Goal: Task Accomplishment & Management: Use online tool/utility

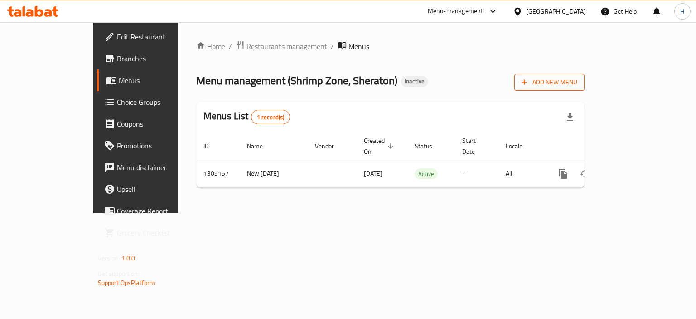
click at [585, 75] on button "Add New Menu" at bounding box center [550, 82] width 70 height 17
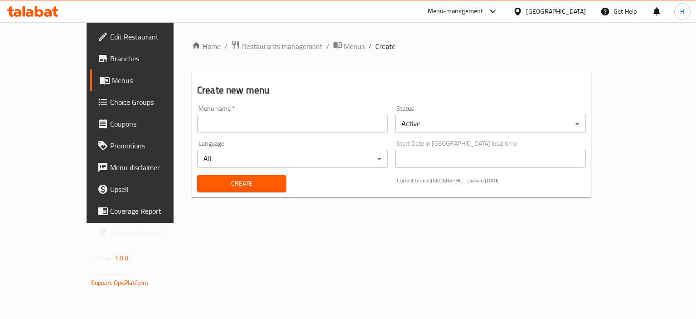
click at [201, 127] on input "text" at bounding box center [292, 124] width 191 height 18
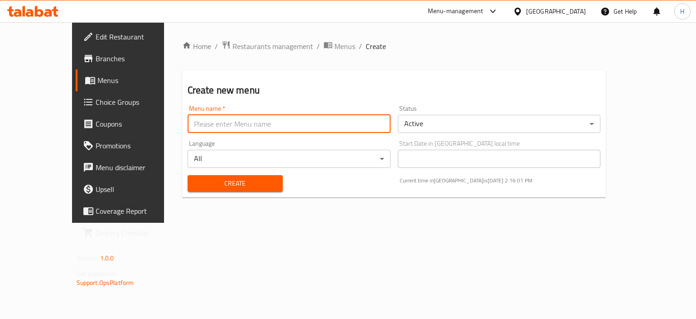
type input "Main Menu"
click at [218, 177] on button "Create" at bounding box center [235, 183] width 95 height 17
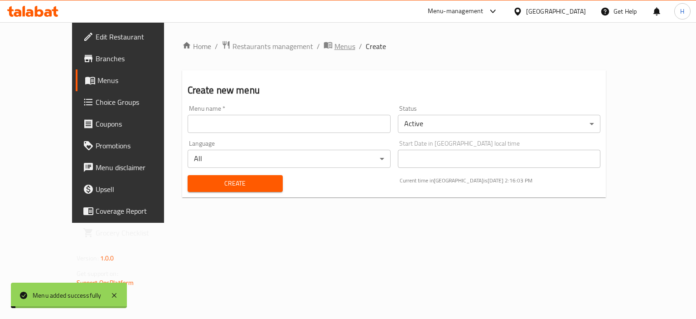
click at [335, 51] on span "Menus" at bounding box center [345, 46] width 21 height 11
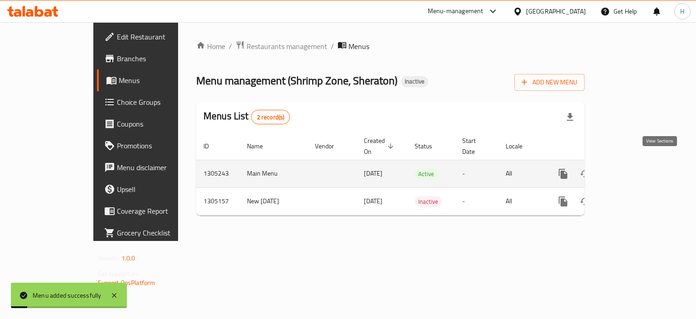
click at [634, 168] on icon "enhanced table" at bounding box center [628, 173] width 11 height 11
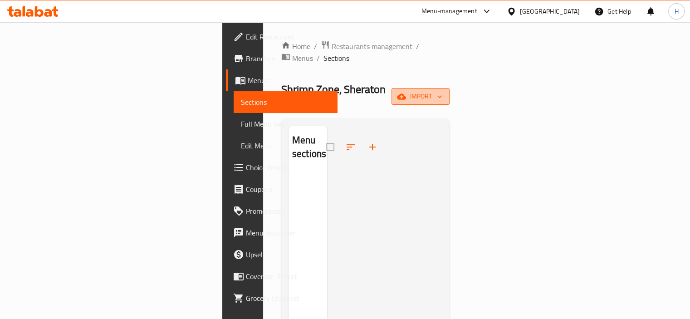
click at [442, 91] on span "import" at bounding box center [421, 96] width 44 height 11
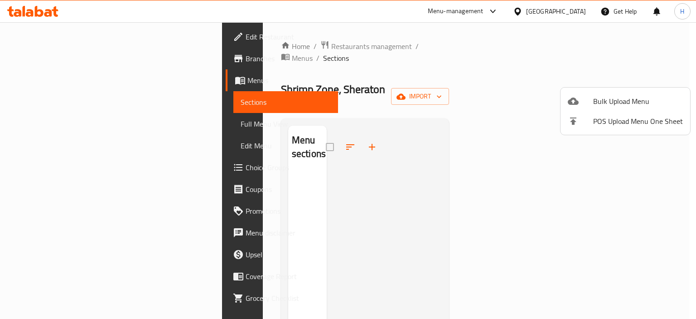
click at [640, 90] on ul "Bulk Upload Menu POS Upload Menu One Sheet" at bounding box center [626, 111] width 130 height 47
click at [626, 99] on span "Bulk Upload Menu" at bounding box center [638, 101] width 90 height 11
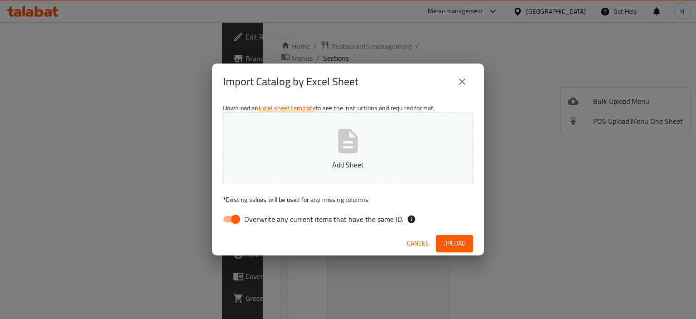
click at [243, 217] on input "Overwrite any current items that have the same ID." at bounding box center [236, 218] width 52 height 17
checkbox input "false"
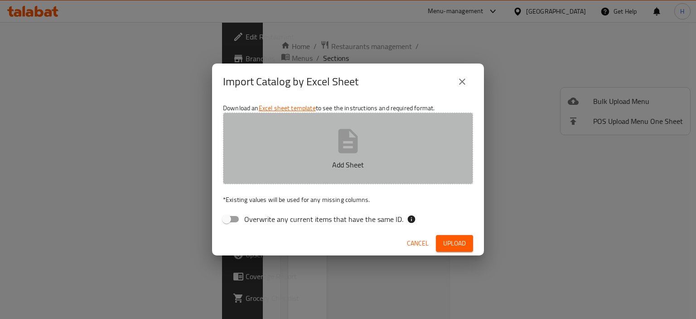
click at [287, 181] on button "Add Sheet" at bounding box center [348, 148] width 250 height 72
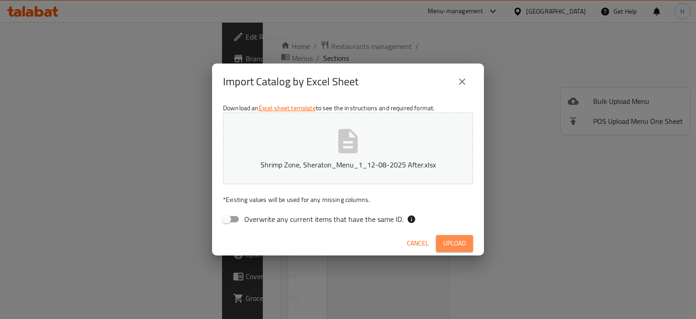
click at [462, 250] on button "Upload" at bounding box center [454, 243] width 37 height 17
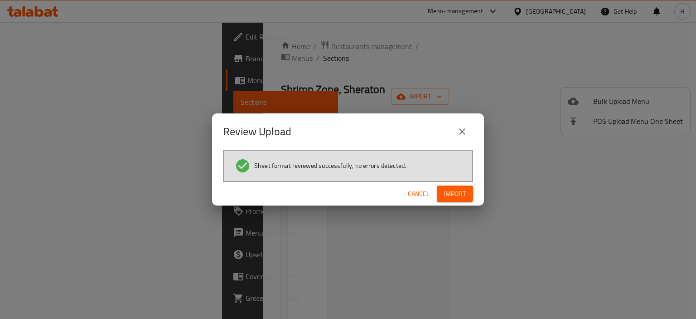
click at [453, 195] on span "Import" at bounding box center [455, 193] width 22 height 11
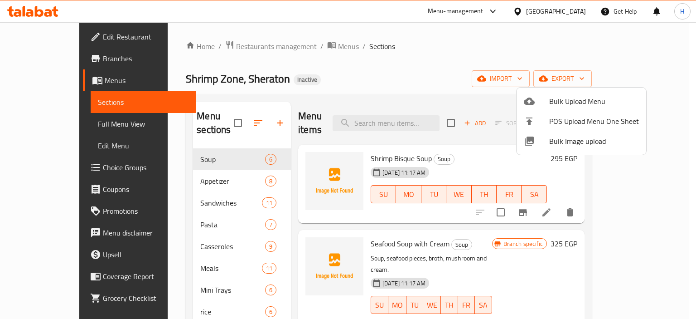
click at [329, 99] on div at bounding box center [348, 159] width 696 height 319
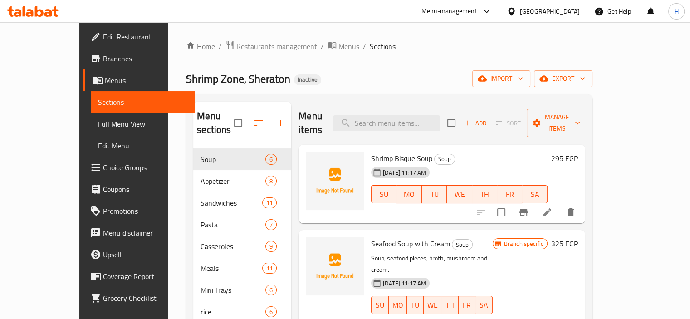
click at [386, 78] on div "Shrimp Zone, Sheraton Inactive import export" at bounding box center [389, 78] width 406 height 17
